Goal: Task Accomplishment & Management: Use online tool/utility

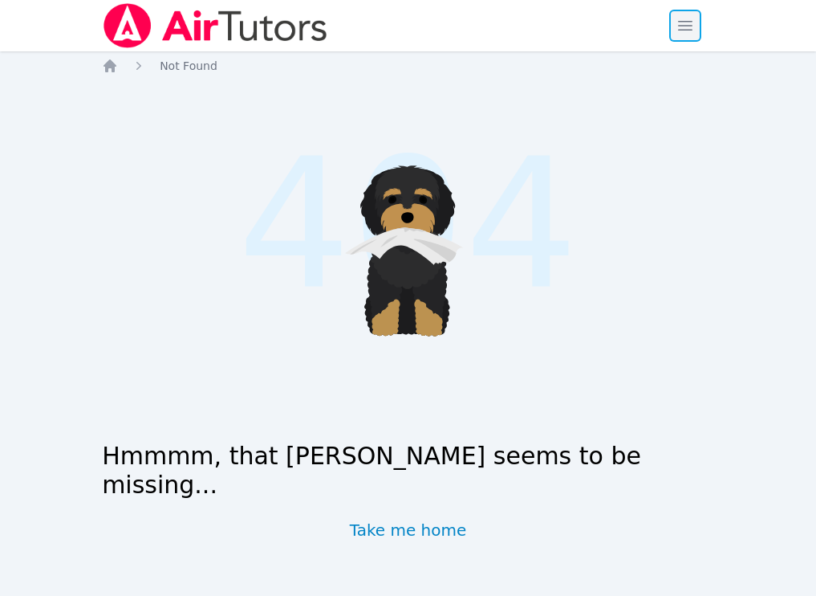
click at [693, 31] on span "button" at bounding box center [685, 25] width 35 height 35
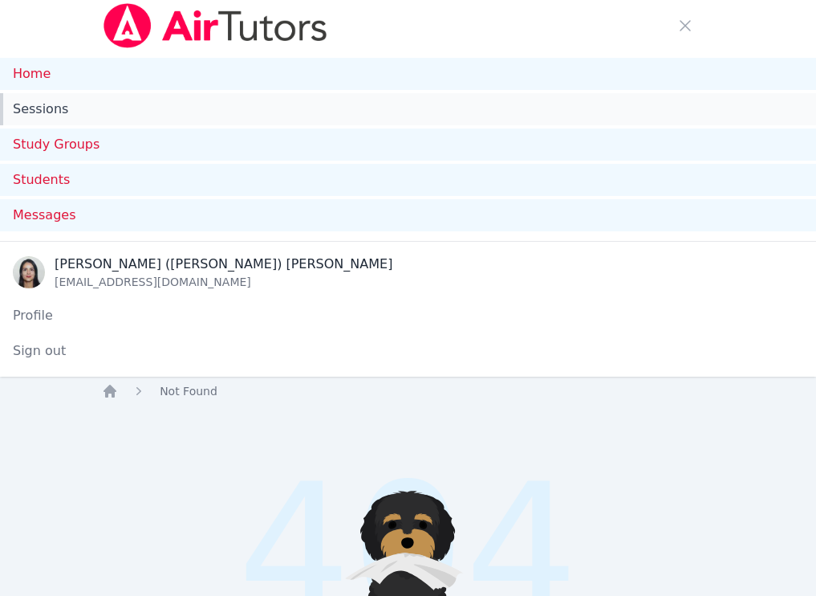
click at [25, 103] on link "Sessions" at bounding box center [408, 109] width 816 height 32
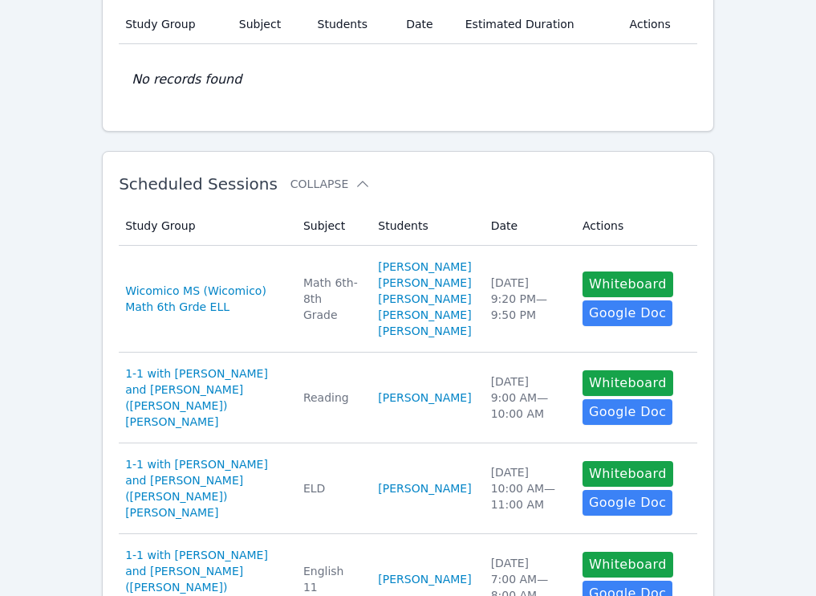
scroll to position [482, 0]
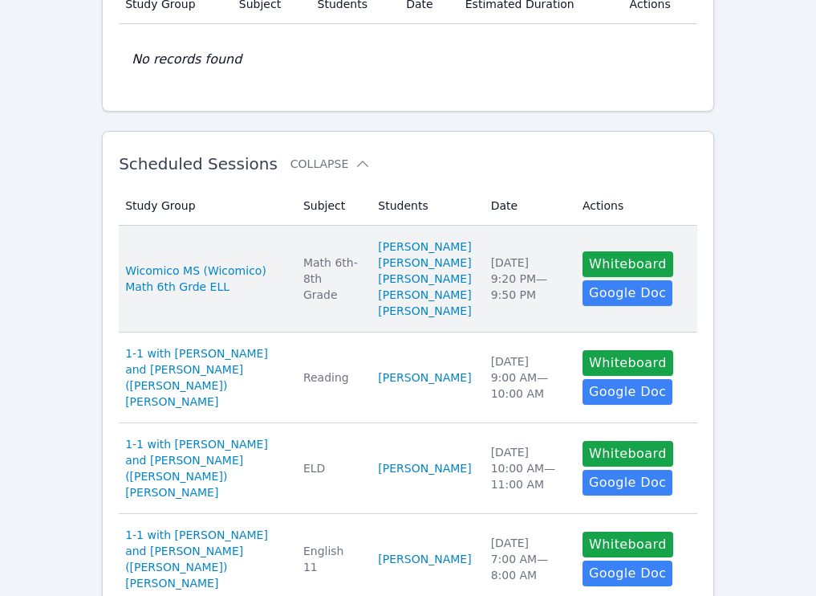
click at [508, 253] on td "Date Thu Sep 25 9:20 PM — 9:50 PM" at bounding box center [527, 279] width 91 height 107
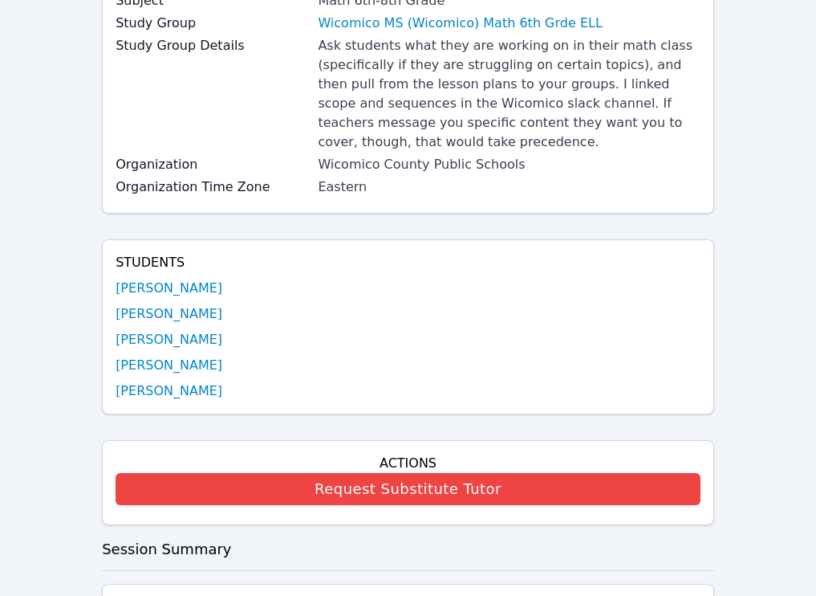
scroll to position [582, 0]
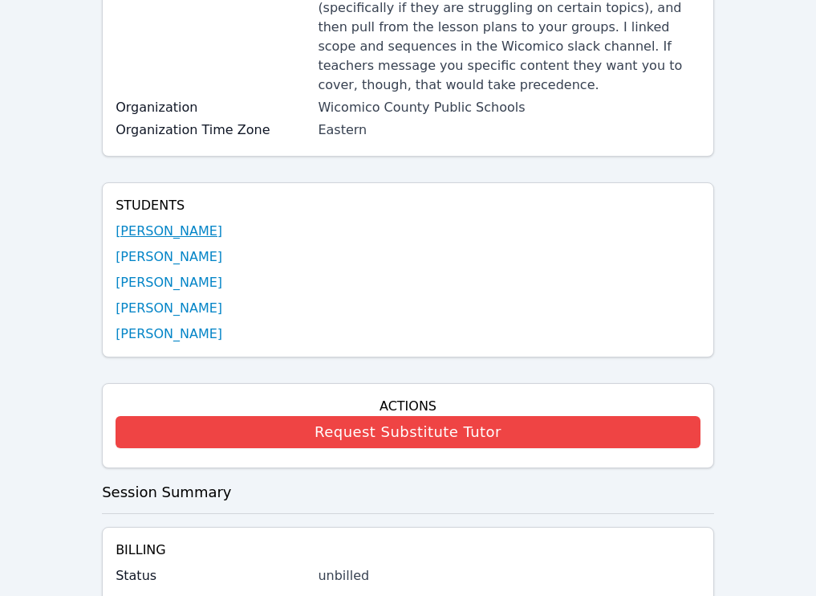
click at [188, 229] on link "[PERSON_NAME]" at bounding box center [169, 231] width 107 height 19
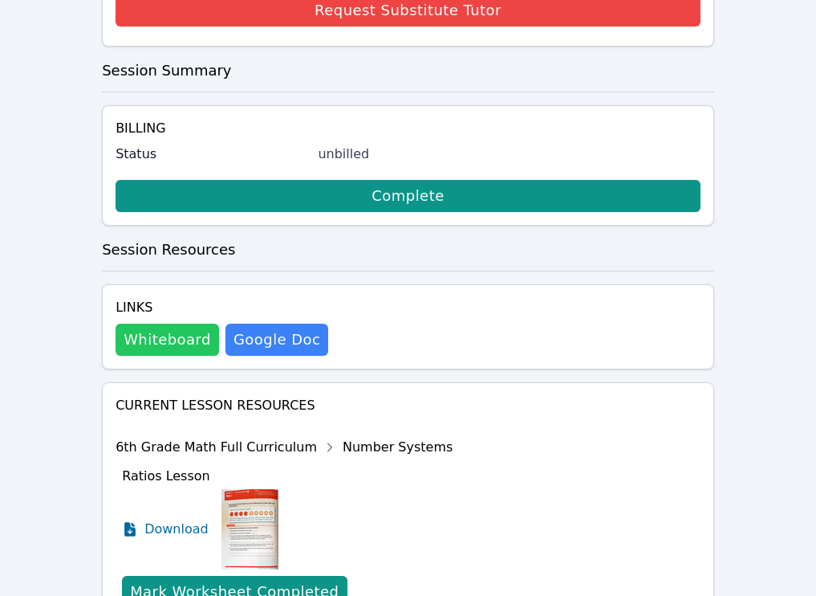
scroll to position [1006, 0]
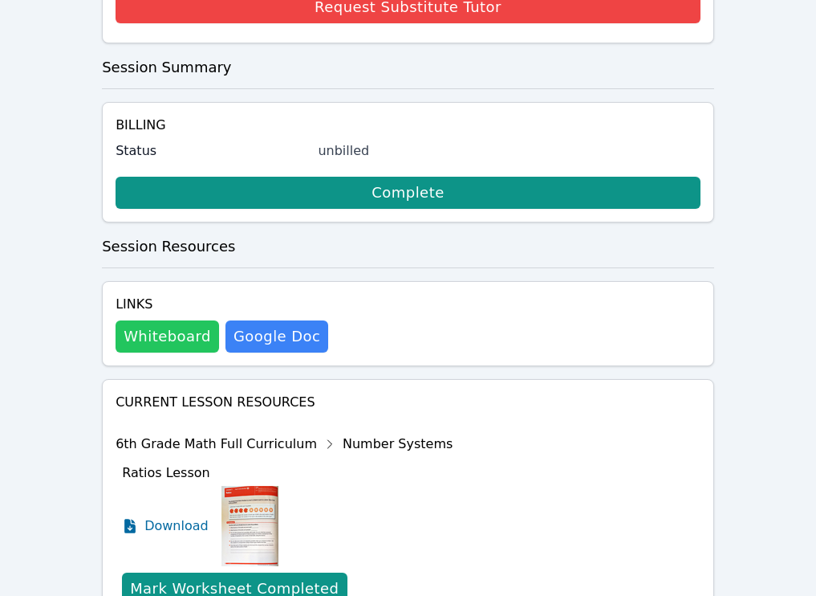
click at [153, 344] on button "Whiteboard" at bounding box center [168, 336] width 104 height 32
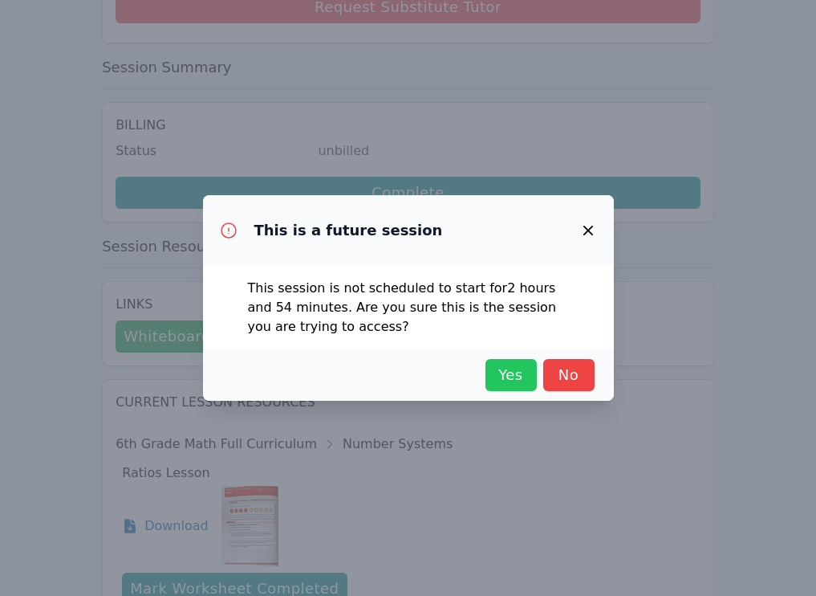
click at [506, 371] on span "Yes" at bounding box center [511, 375] width 35 height 22
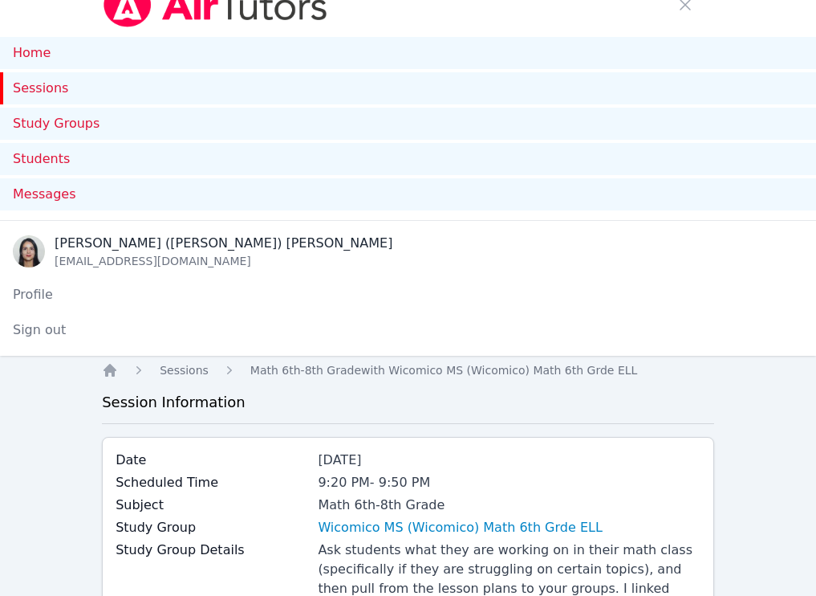
scroll to position [0, 0]
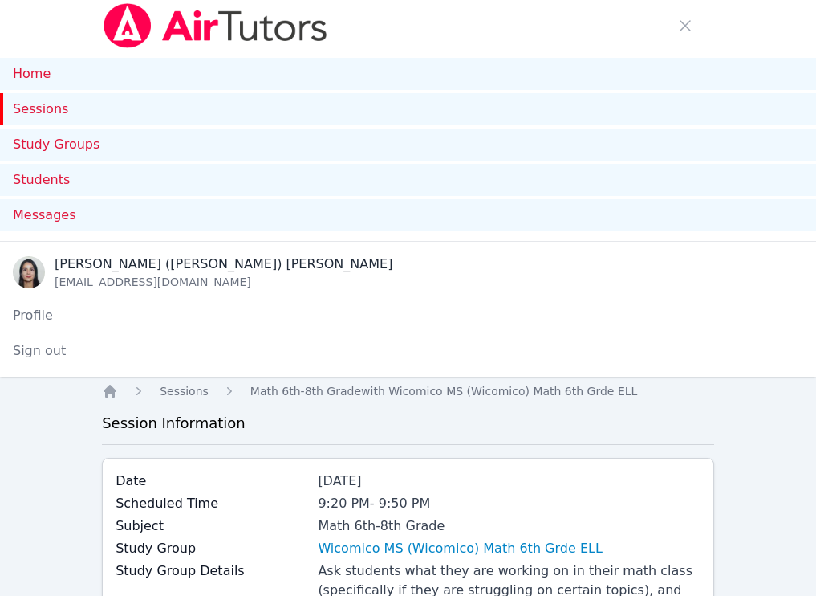
click at [12, 104] on link "Sessions" at bounding box center [408, 109] width 816 height 32
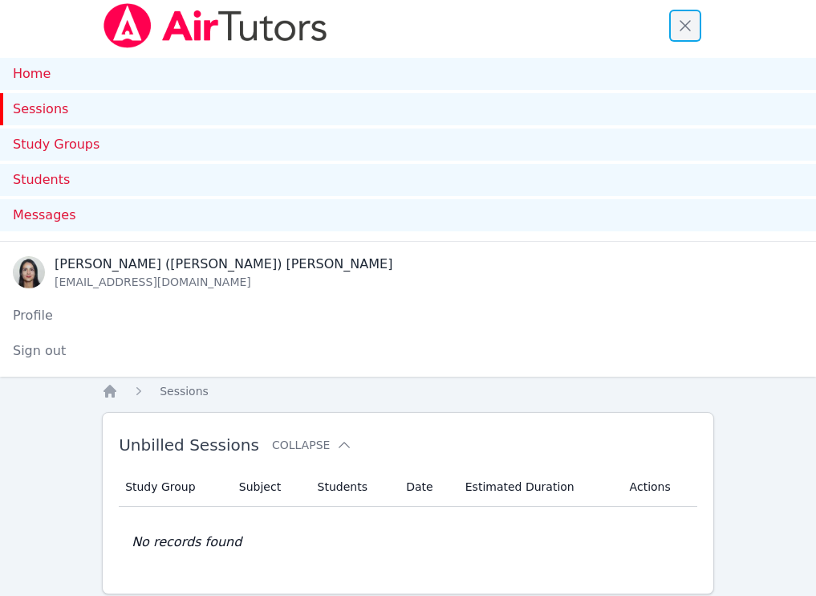
click at [689, 19] on span "button" at bounding box center [685, 25] width 35 height 35
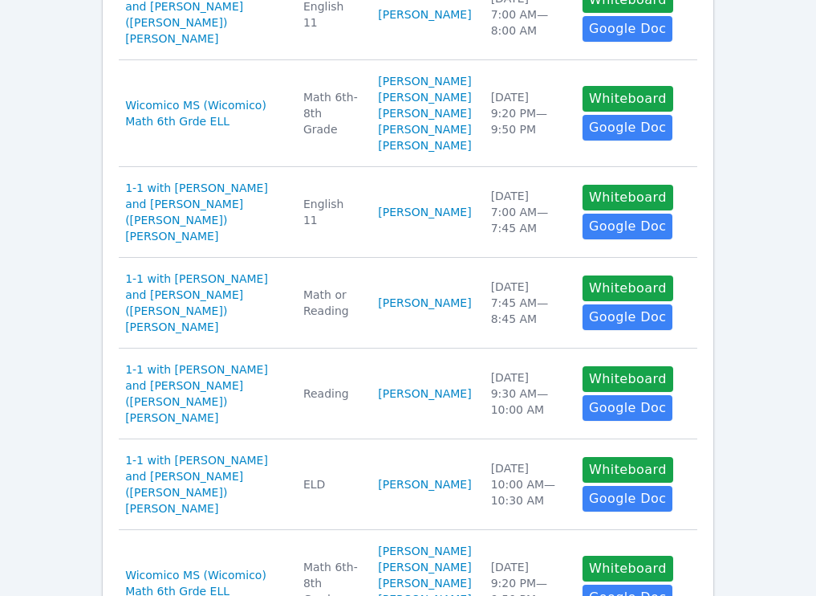
scroll to position [1160, 0]
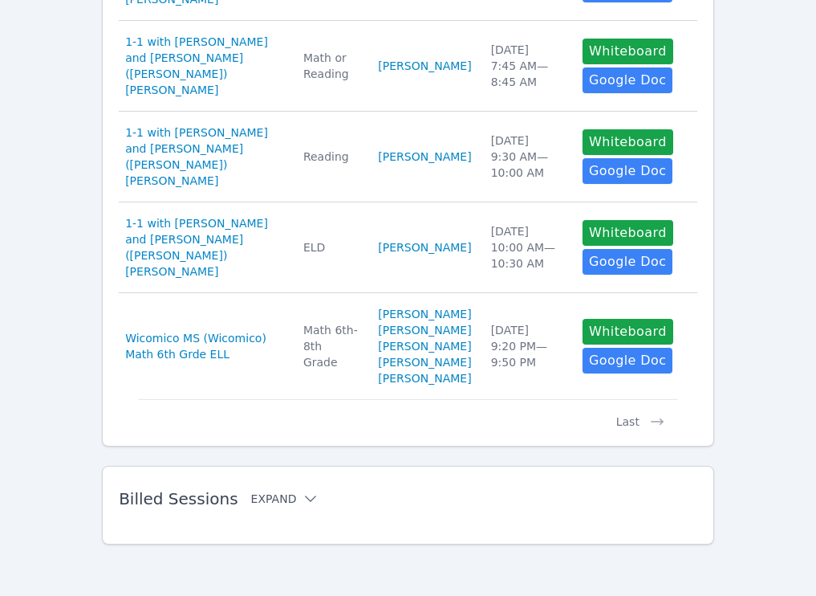
click at [289, 494] on button "Expand" at bounding box center [285, 498] width 68 height 16
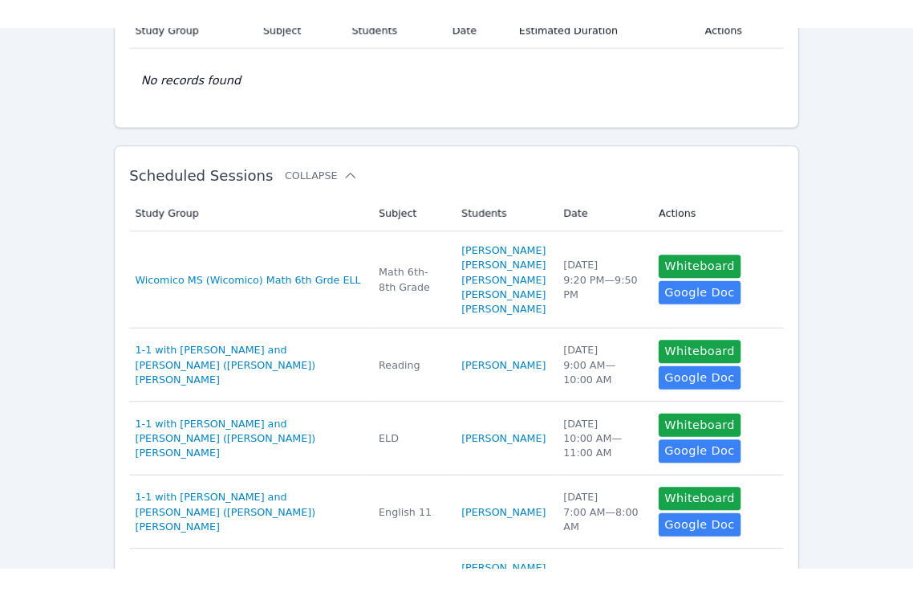
scroll to position [0, 0]
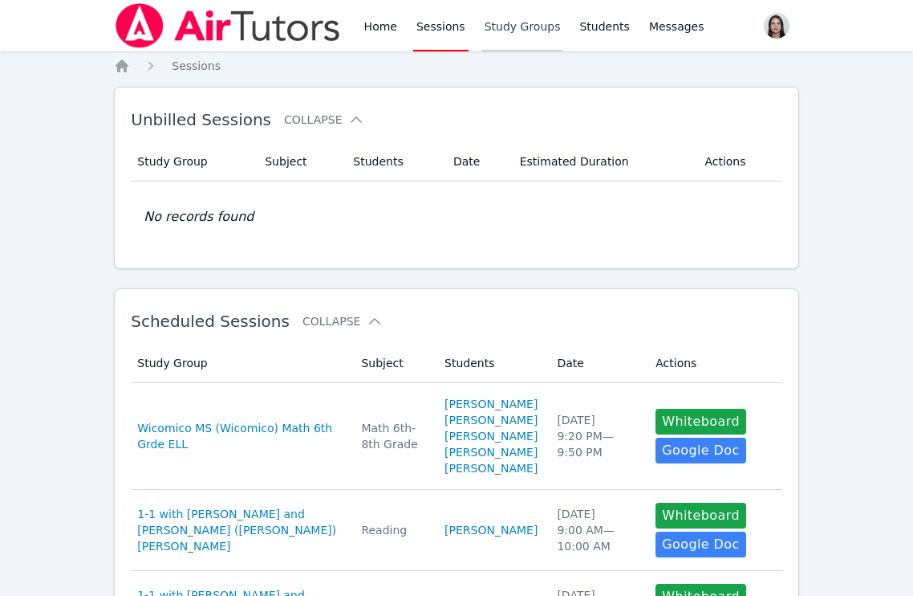
click at [517, 23] on link "Study Groups" at bounding box center [523, 25] width 83 height 51
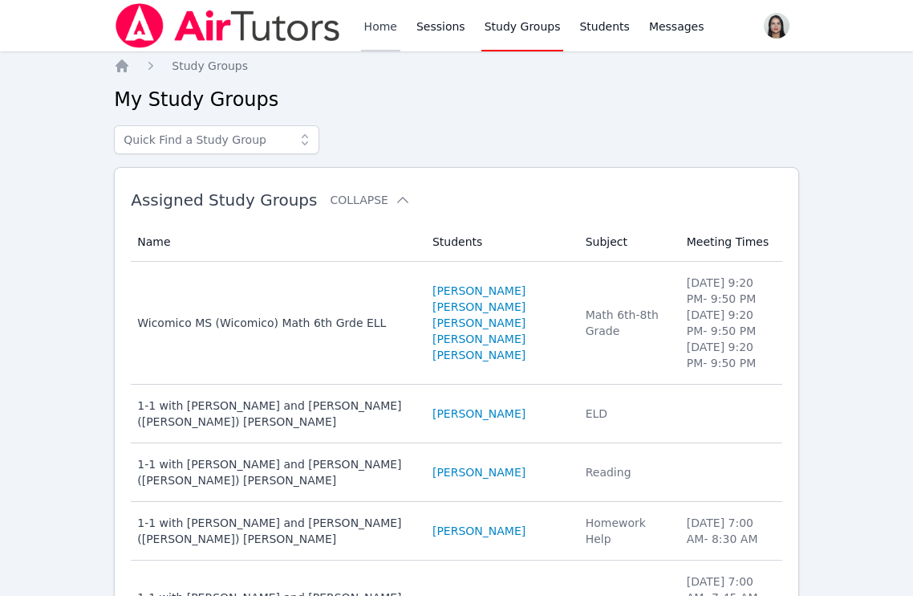
click at [380, 30] on link "Home" at bounding box center [380, 25] width 39 height 51
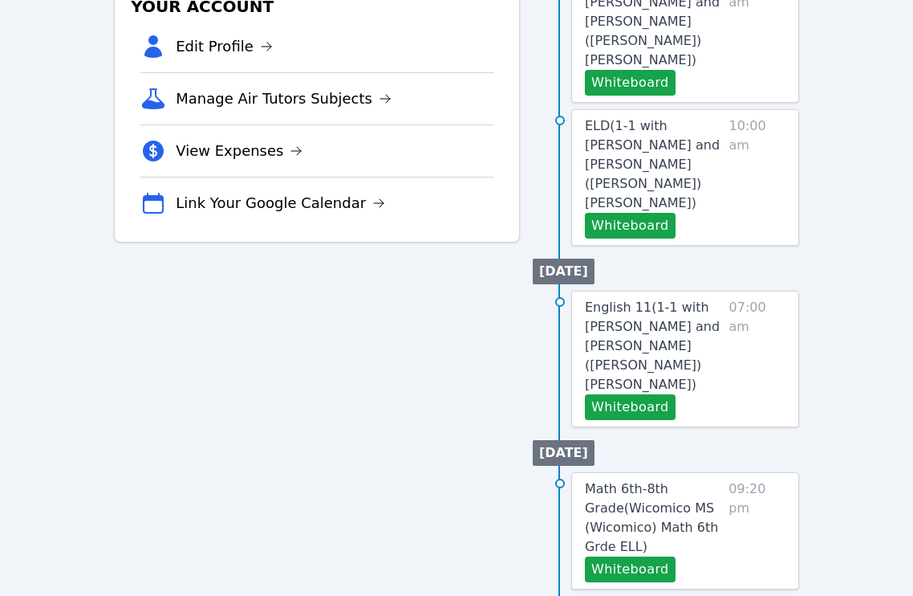
scroll to position [431, 0]
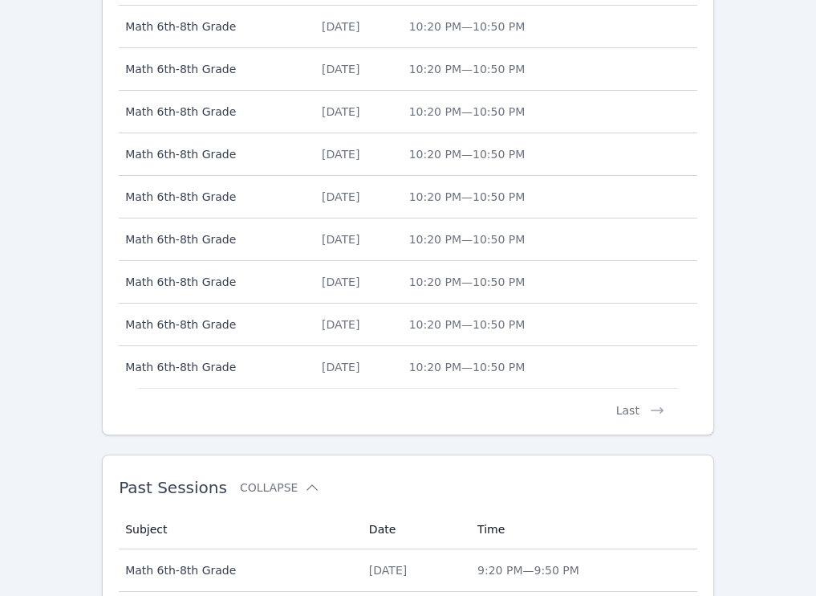
scroll to position [870, 0]
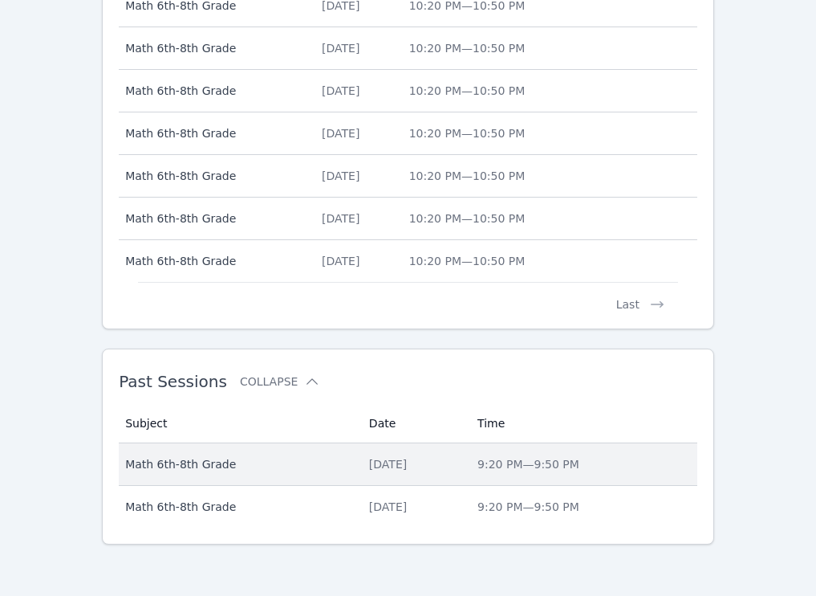
click at [393, 465] on div "[DATE]" at bounding box center [413, 464] width 89 height 16
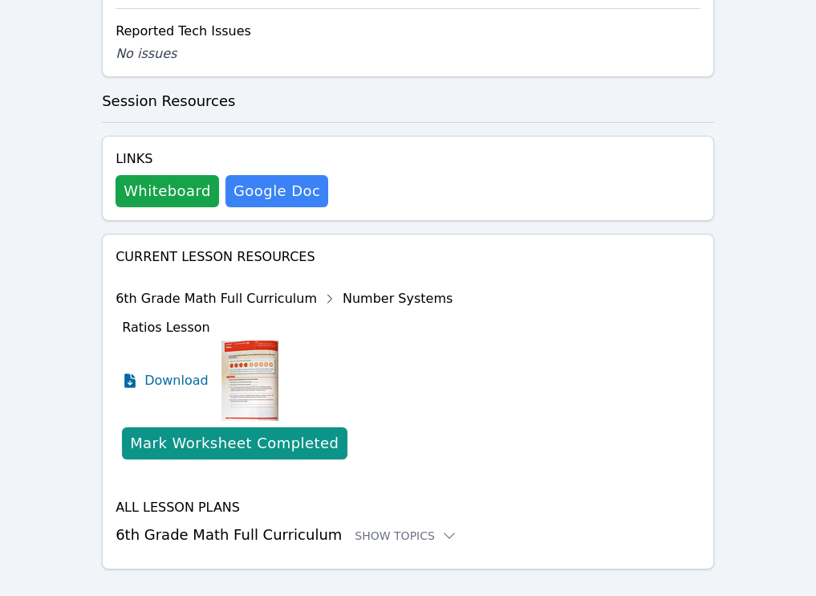
scroll to position [1514, 0]
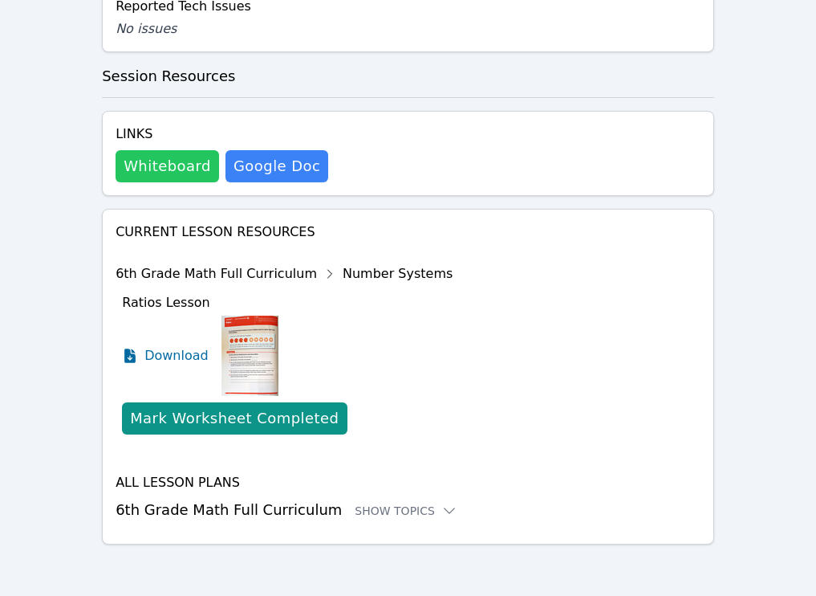
click at [185, 169] on button "Whiteboard" at bounding box center [168, 166] width 104 height 32
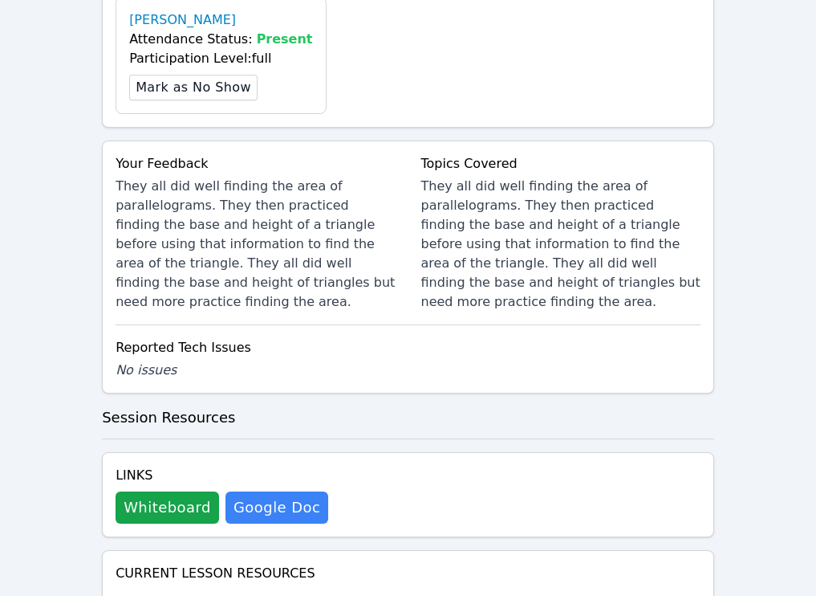
scroll to position [1131, 0]
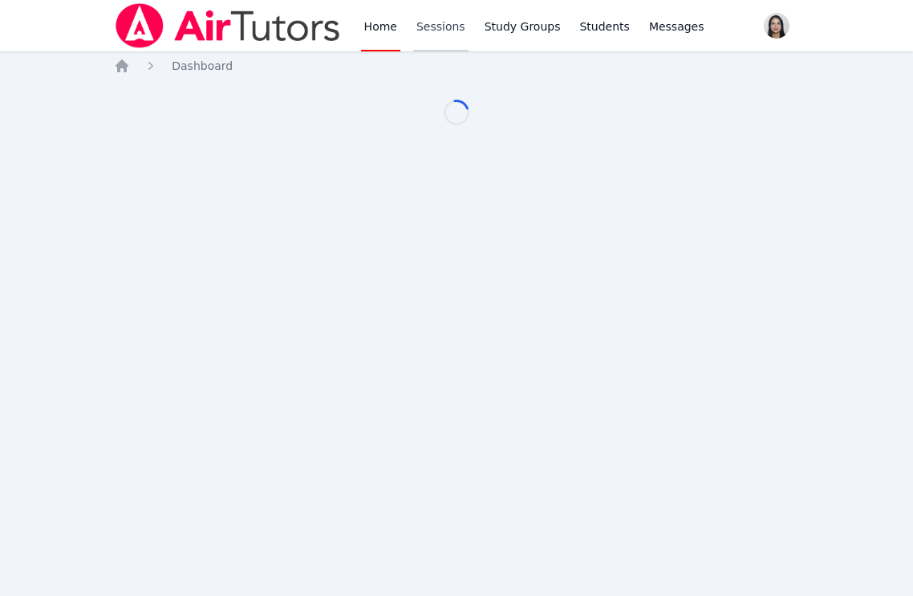
click at [433, 22] on link "Sessions" at bounding box center [440, 25] width 55 height 51
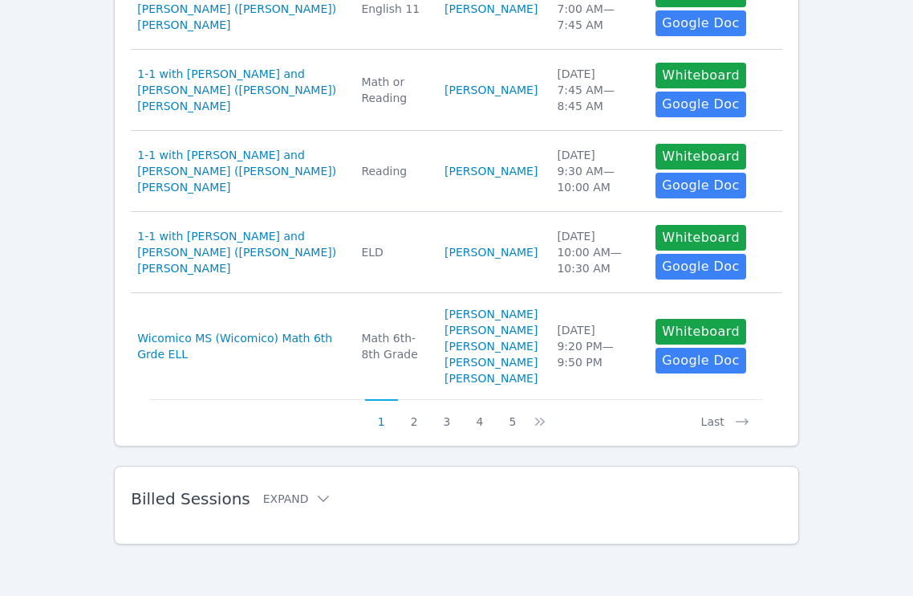
scroll to position [1015, 0]
